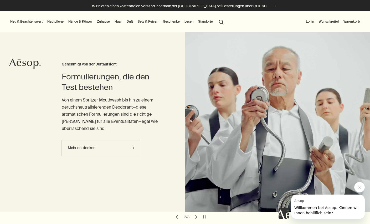
click at [222, 23] on button "search Suchen" at bounding box center [220, 22] width 9 height 10
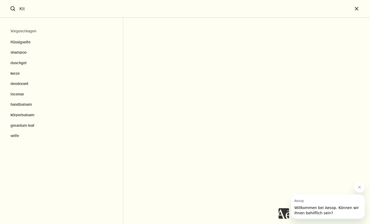
type input "Kit"
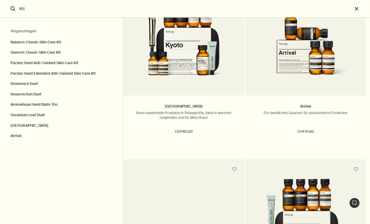
scroll to position [785, 0]
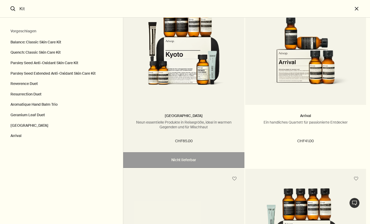
click at [191, 73] on img "Suchen" at bounding box center [183, 51] width 105 height 92
click at [186, 115] on link "[GEOGRAPHIC_DATA]" at bounding box center [184, 115] width 38 height 5
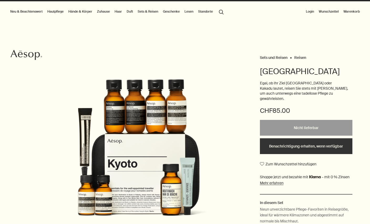
scroll to position [10, 0]
click at [277, 144] on button "Benachrichtigung erhalten, wenn verfügbar" at bounding box center [306, 146] width 92 height 16
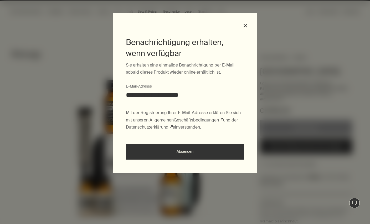
type input "**********"
click at [185, 151] on button "Absenden" at bounding box center [185, 152] width 118 height 16
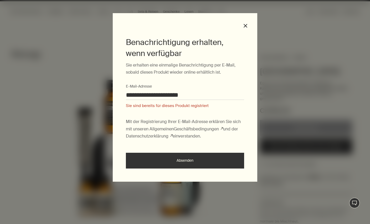
click at [245, 28] on div "**********" at bounding box center [185, 97] width 144 height 168
click at [245, 25] on button "close" at bounding box center [245, 25] width 5 height 5
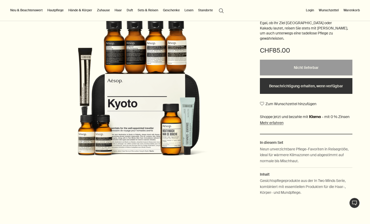
scroll to position [11, 0]
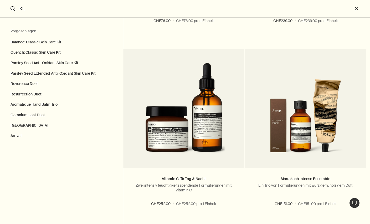
scroll to position [2002, 0]
